Goal: Task Accomplishment & Management: Complete application form

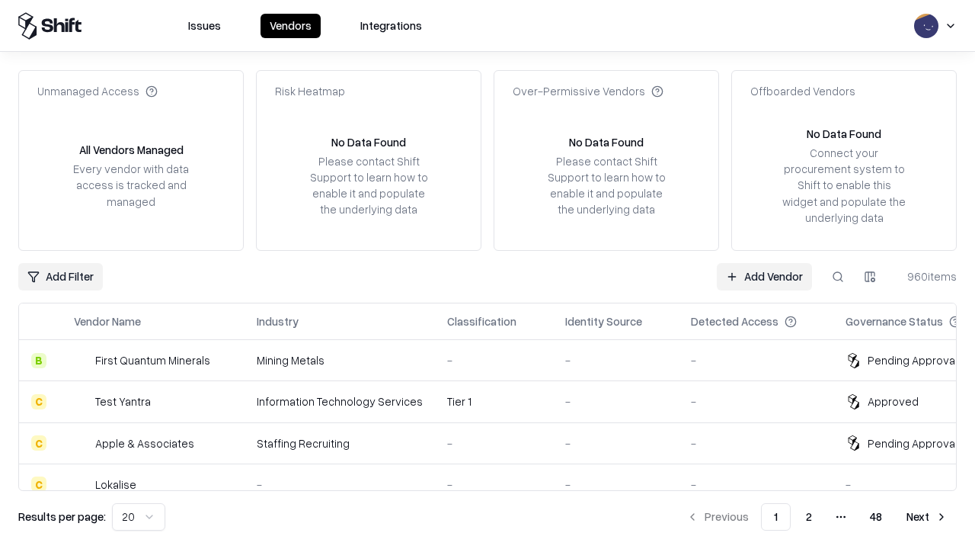
click at [764, 276] on link "Add Vendor" at bounding box center [764, 276] width 95 height 27
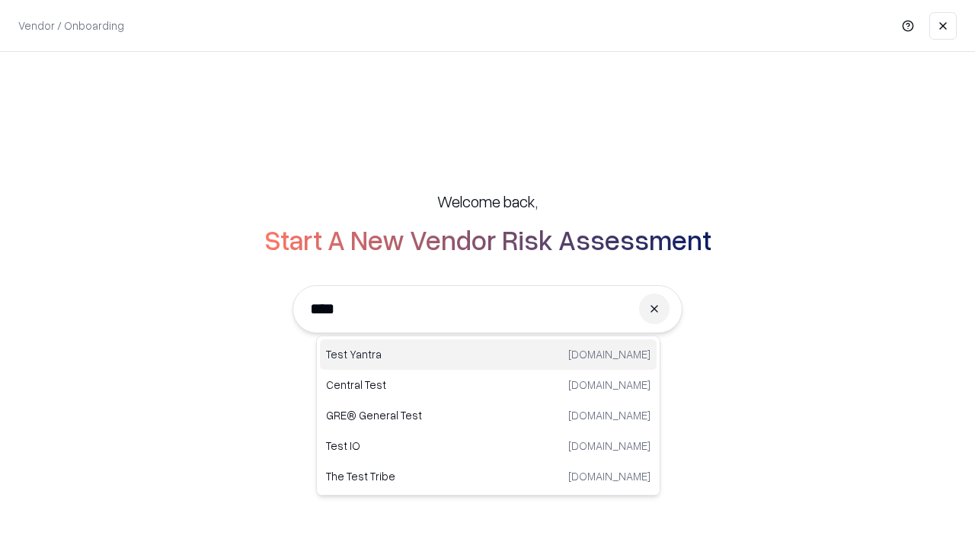
click at [488, 354] on div "Test Yantra testyantra.com" at bounding box center [488, 354] width 337 height 30
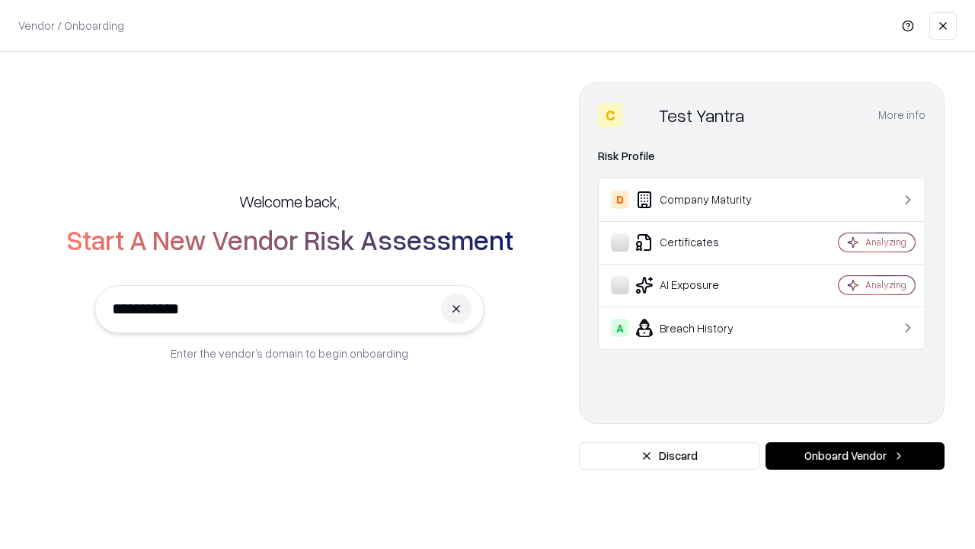
type input "**********"
click at [855, 456] on button "Onboard Vendor" at bounding box center [855, 455] width 179 height 27
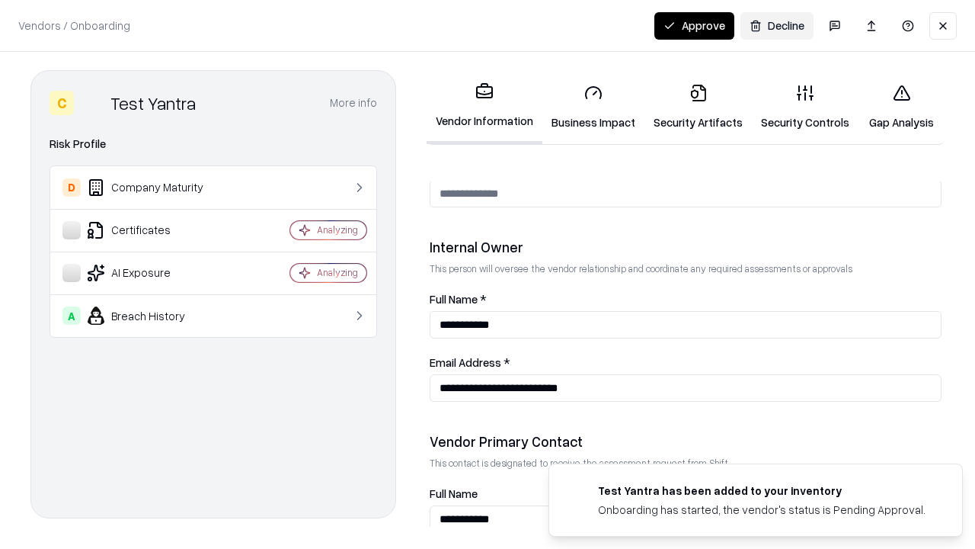
scroll to position [789, 0]
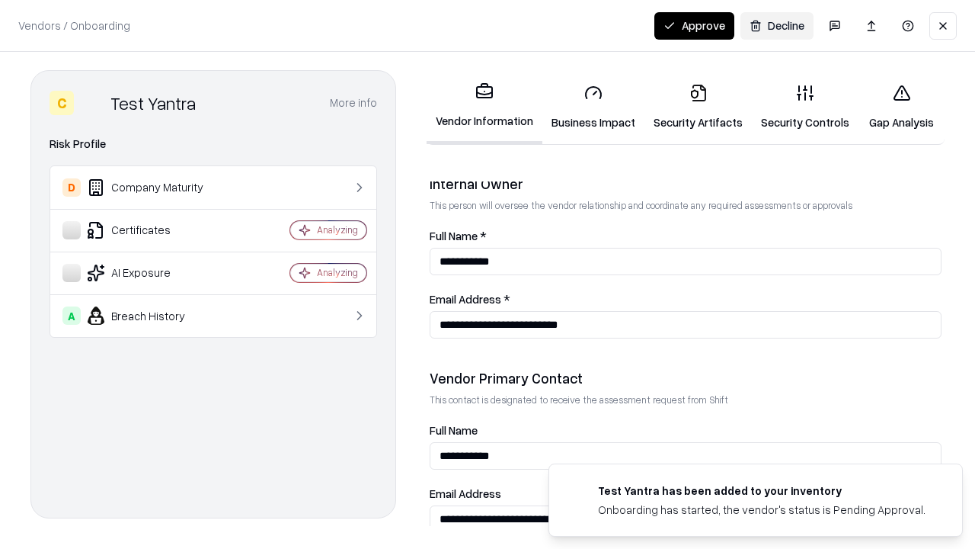
click at [594, 107] on link "Business Impact" at bounding box center [593, 107] width 102 height 71
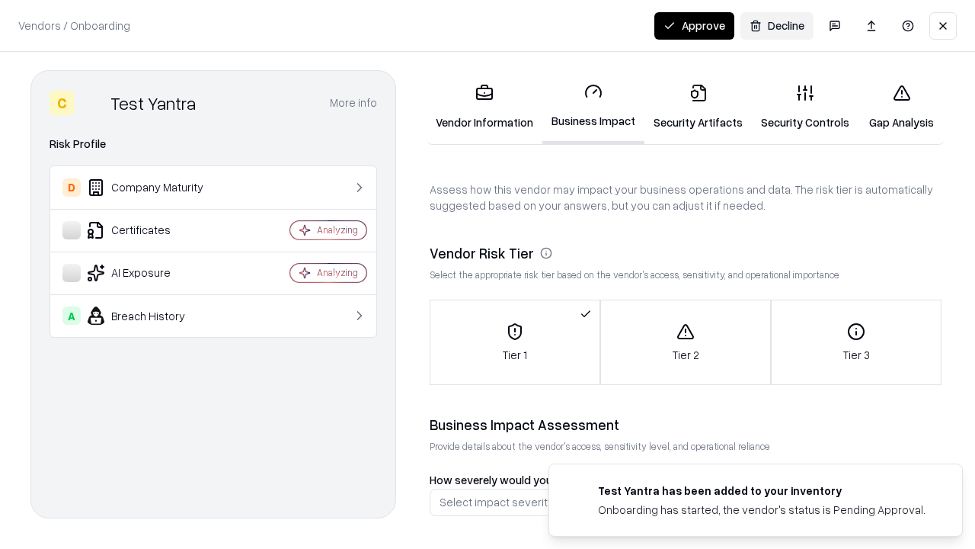
click at [698, 107] on link "Security Artifacts" at bounding box center [698, 107] width 107 height 71
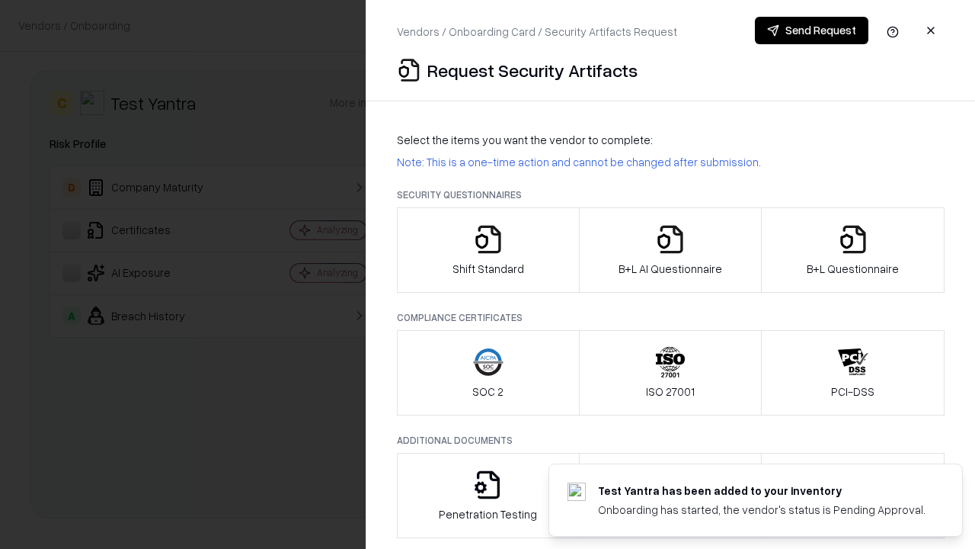
click at [488, 250] on icon "button" at bounding box center [488, 239] width 30 height 30
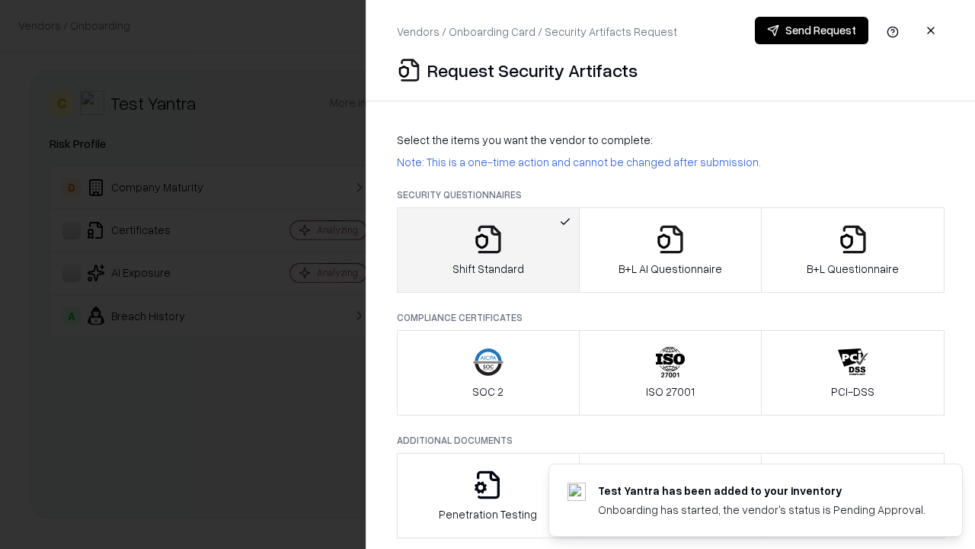
click at [811, 30] on button "Send Request" at bounding box center [812, 30] width 114 height 27
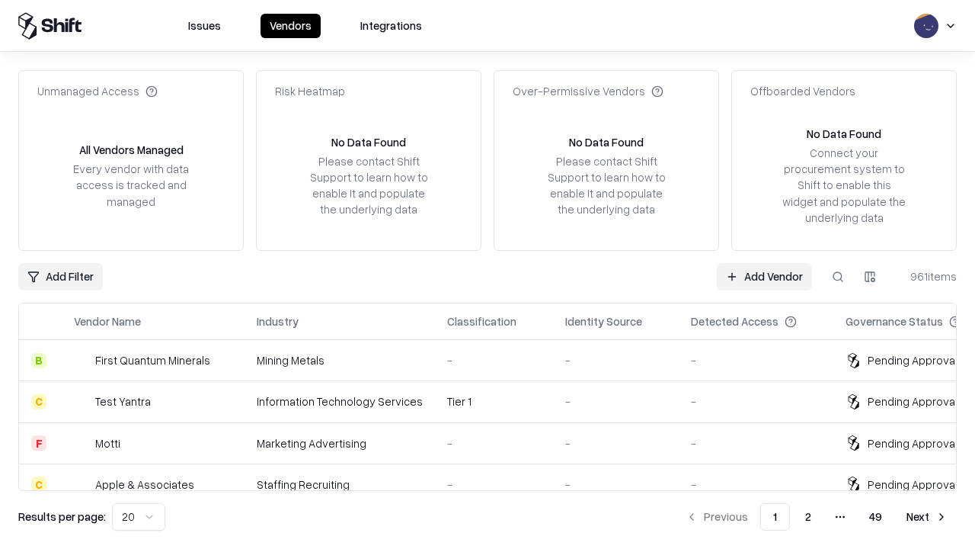
click at [838, 276] on button at bounding box center [837, 276] width 27 height 27
type input "**********"
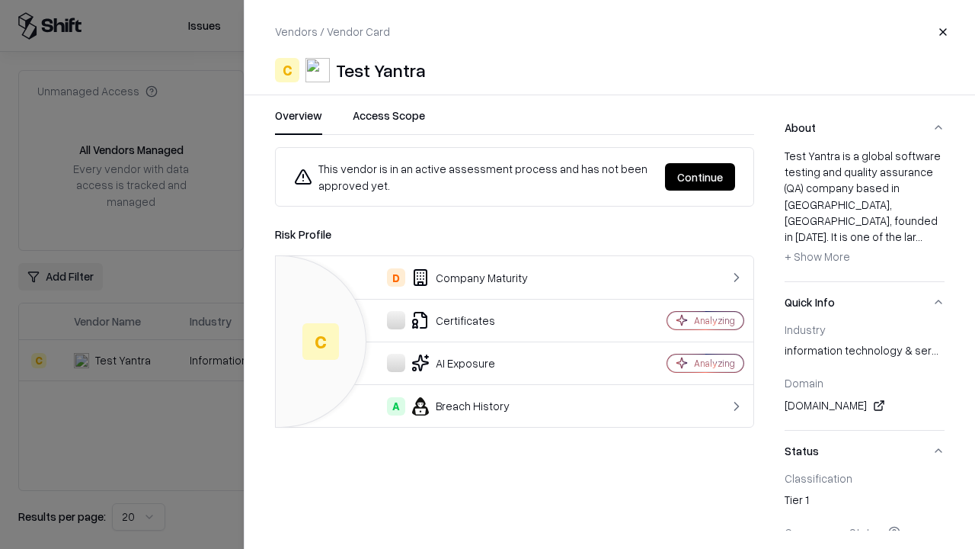
click at [700, 177] on button "Continue" at bounding box center [700, 176] width 70 height 27
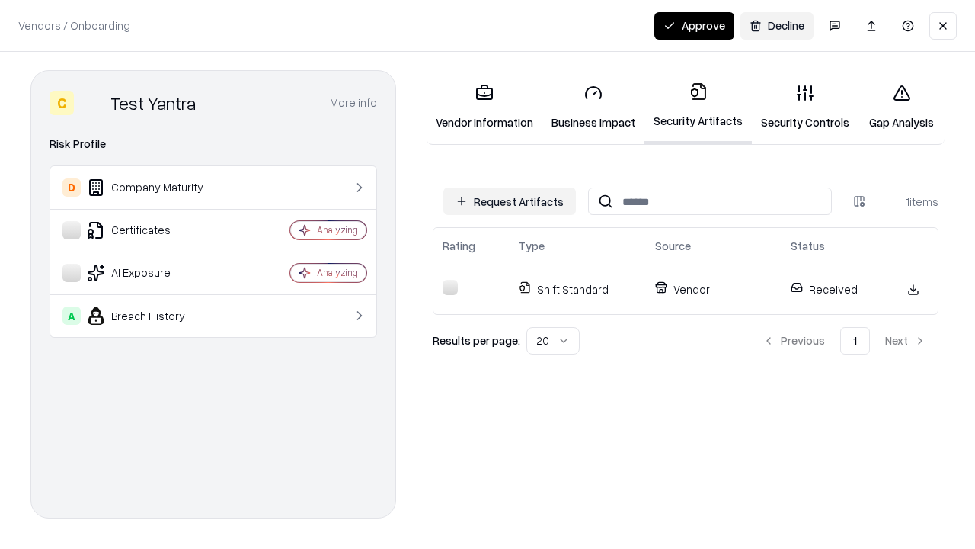
click at [805, 107] on link "Security Controls" at bounding box center [805, 107] width 107 height 71
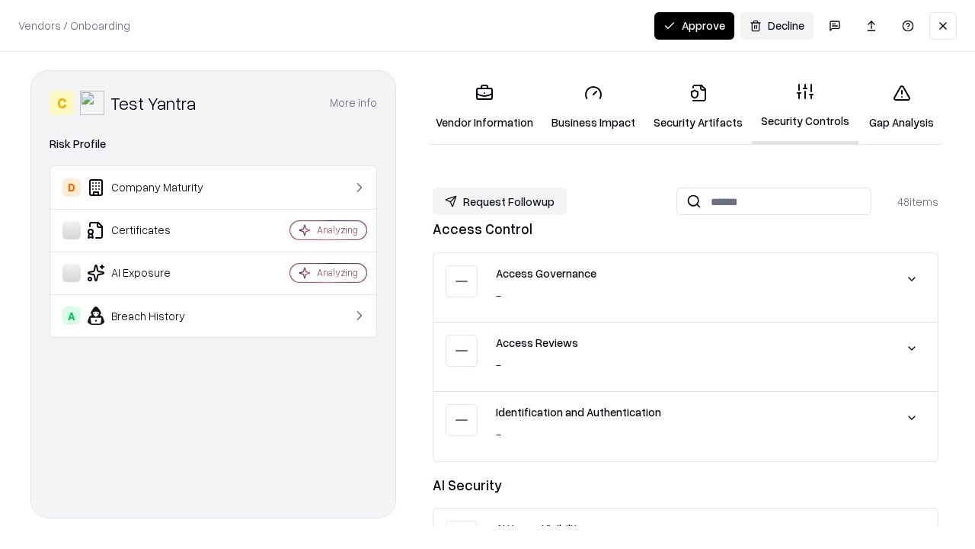
click at [500, 201] on button "Request Followup" at bounding box center [500, 200] width 134 height 27
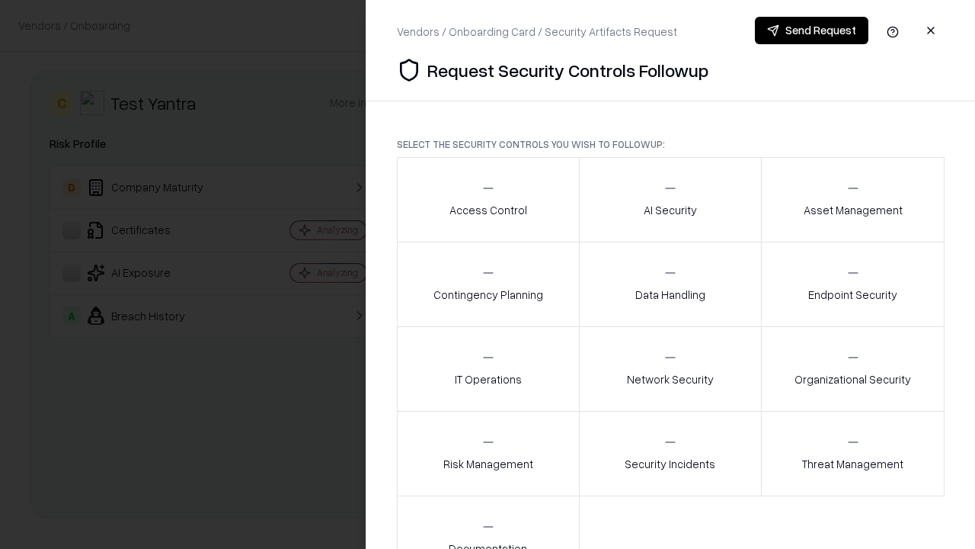
click at [488, 200] on div "Access Control" at bounding box center [489, 199] width 78 height 37
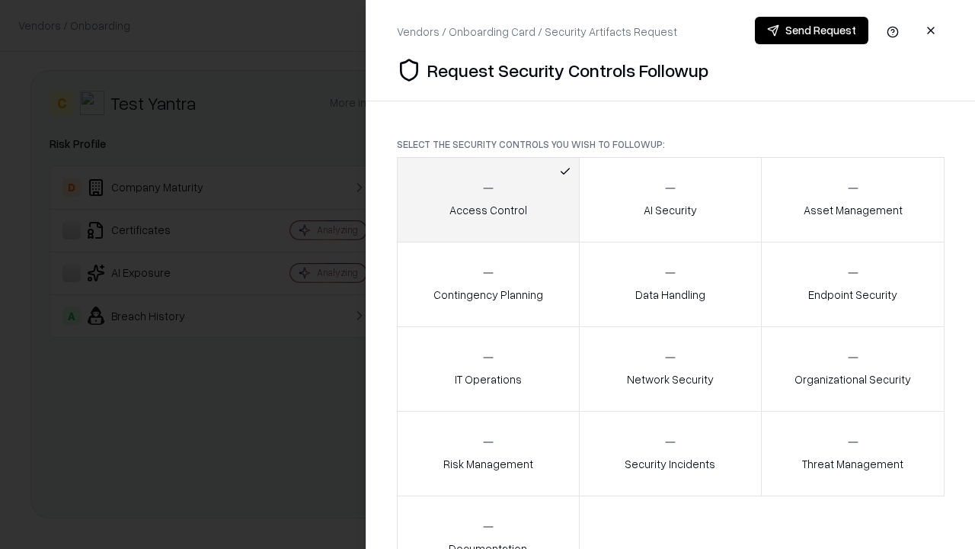
click at [811, 30] on button "Send Request" at bounding box center [812, 30] width 114 height 27
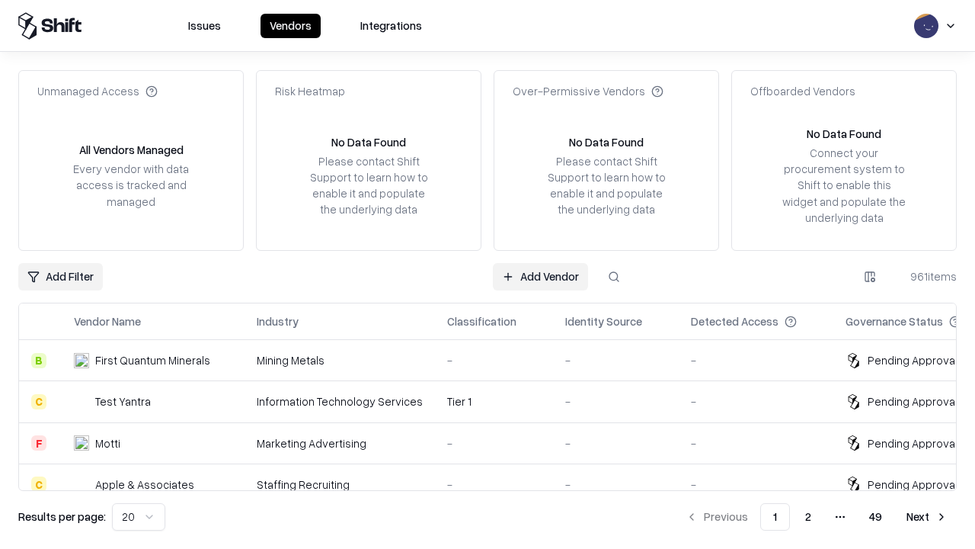
type input "**********"
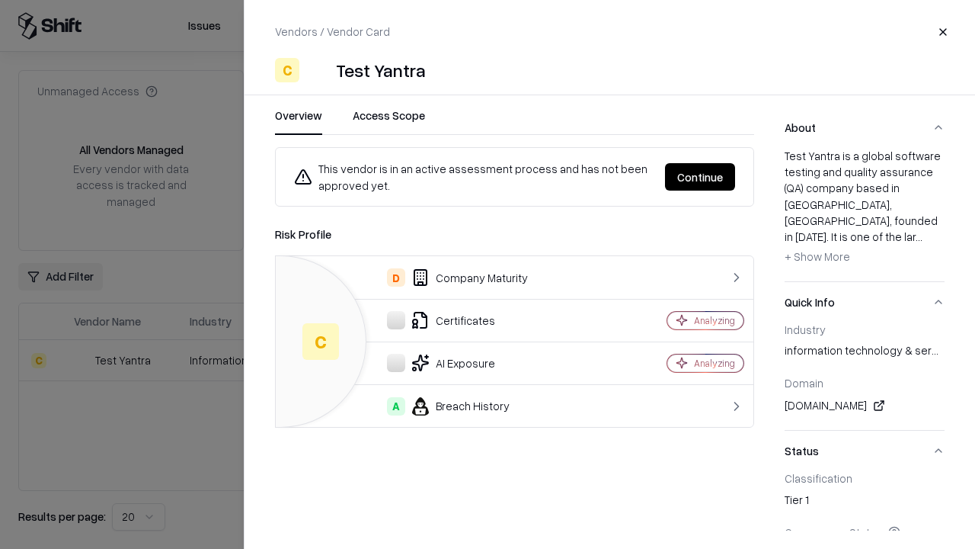
click at [700, 177] on button "Continue" at bounding box center [700, 176] width 70 height 27
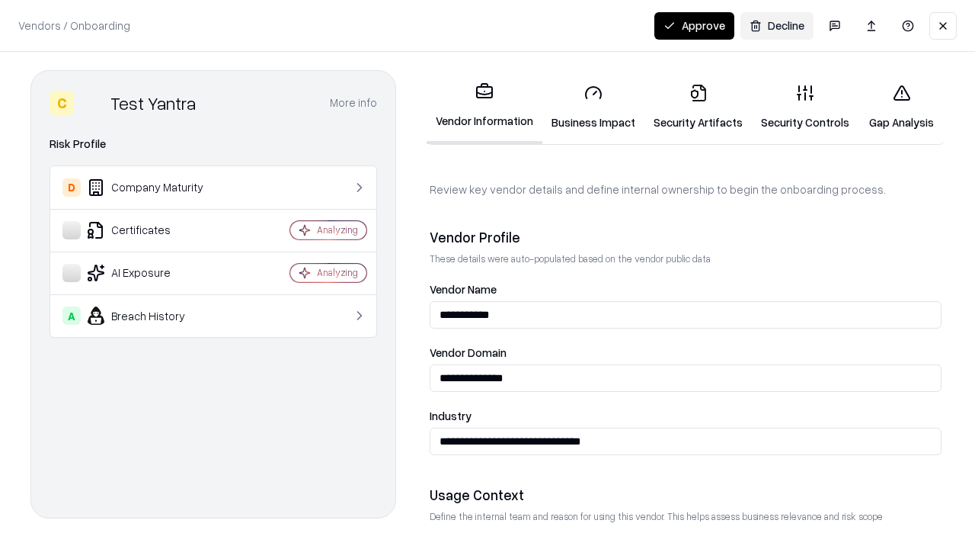
click at [694, 25] on button "Approve" at bounding box center [694, 25] width 80 height 27
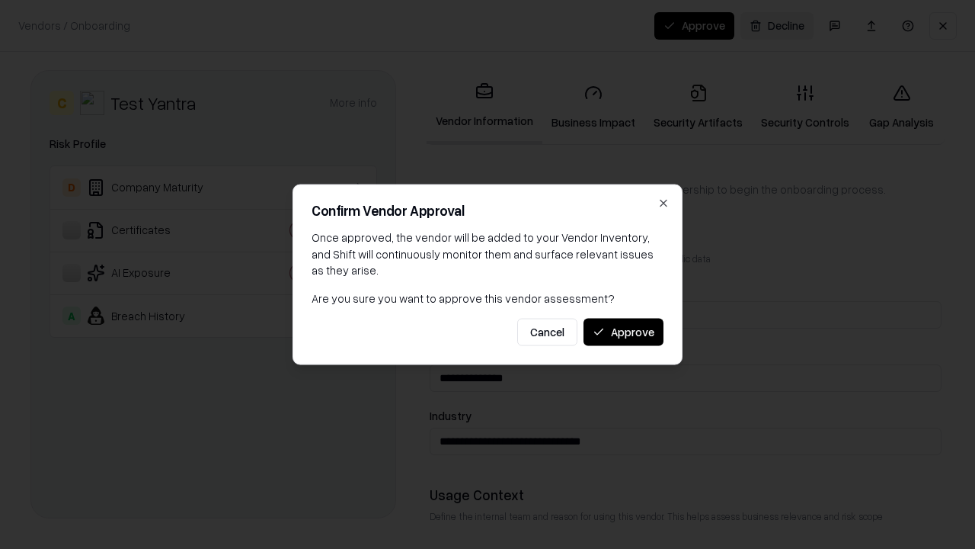
click at [623, 331] on button "Approve" at bounding box center [624, 331] width 80 height 27
